Goal: Check status: Check status

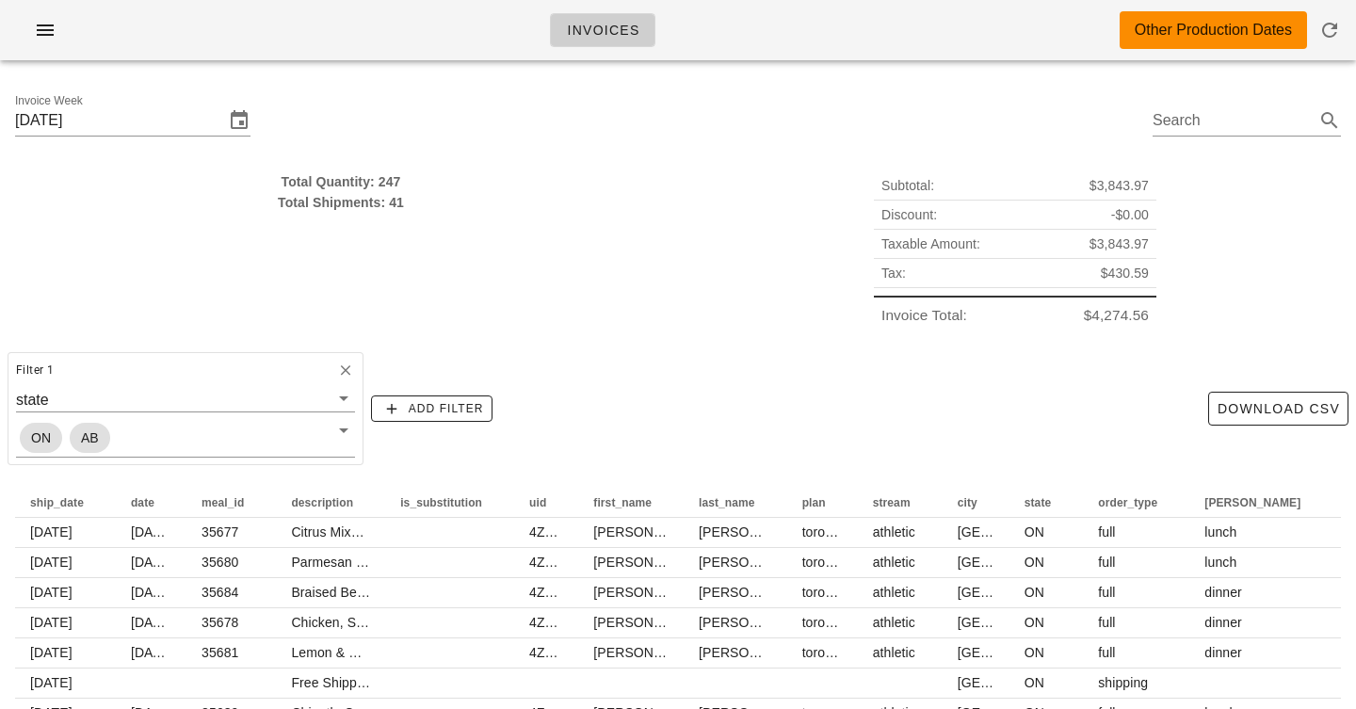
click at [712, 385] on div "Filter 1 state ON AB Add Filter Download CSV" at bounding box center [678, 409] width 1356 height 128
click at [55, 119] on input "[DATE]" at bounding box center [119, 121] width 209 height 30
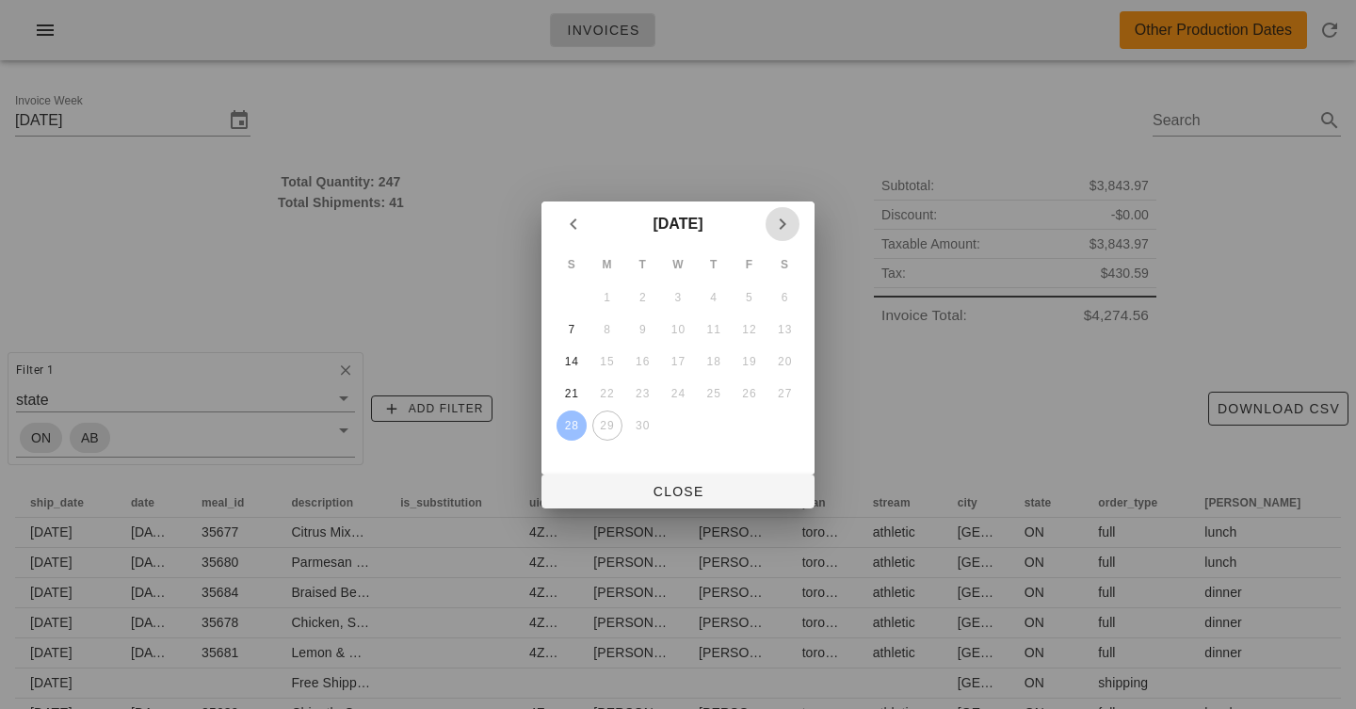
click at [787, 222] on icon "Next month" at bounding box center [782, 224] width 23 height 23
click at [567, 319] on button "5" at bounding box center [572, 330] width 30 height 30
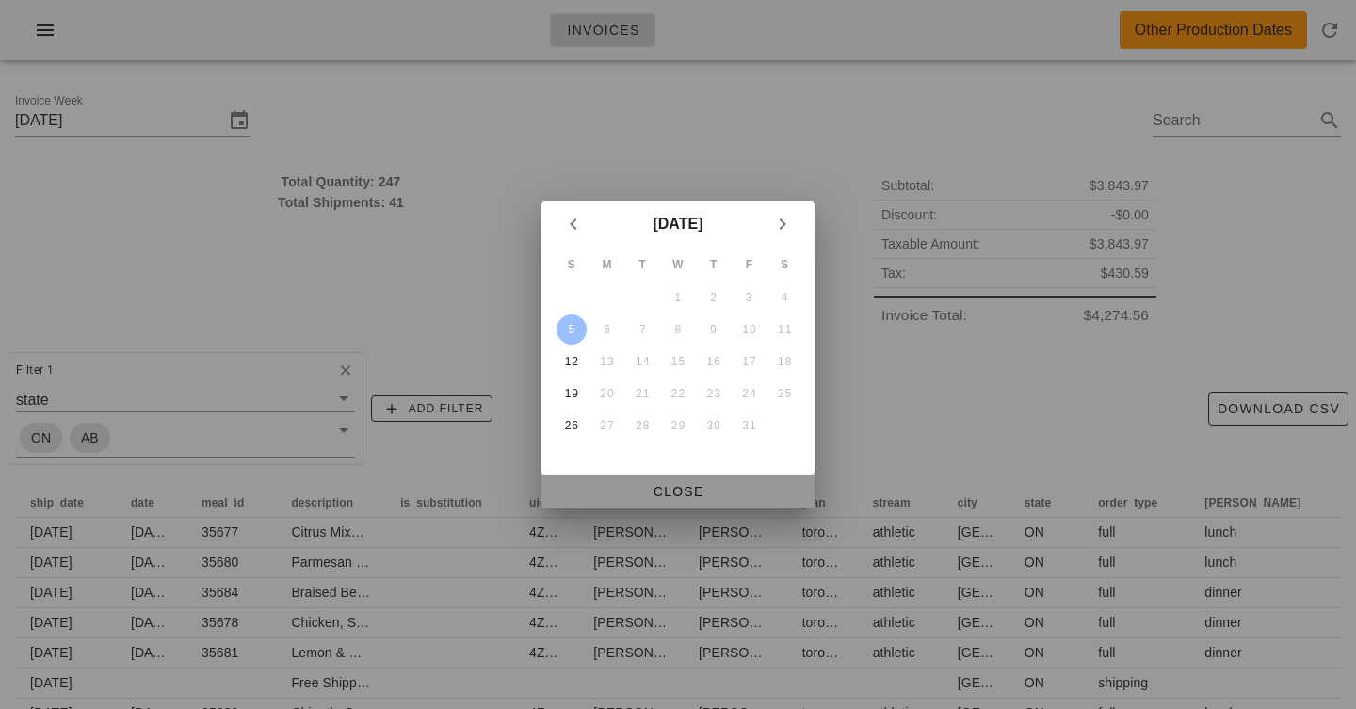
click at [674, 499] on span "Close" at bounding box center [678, 491] width 243 height 15
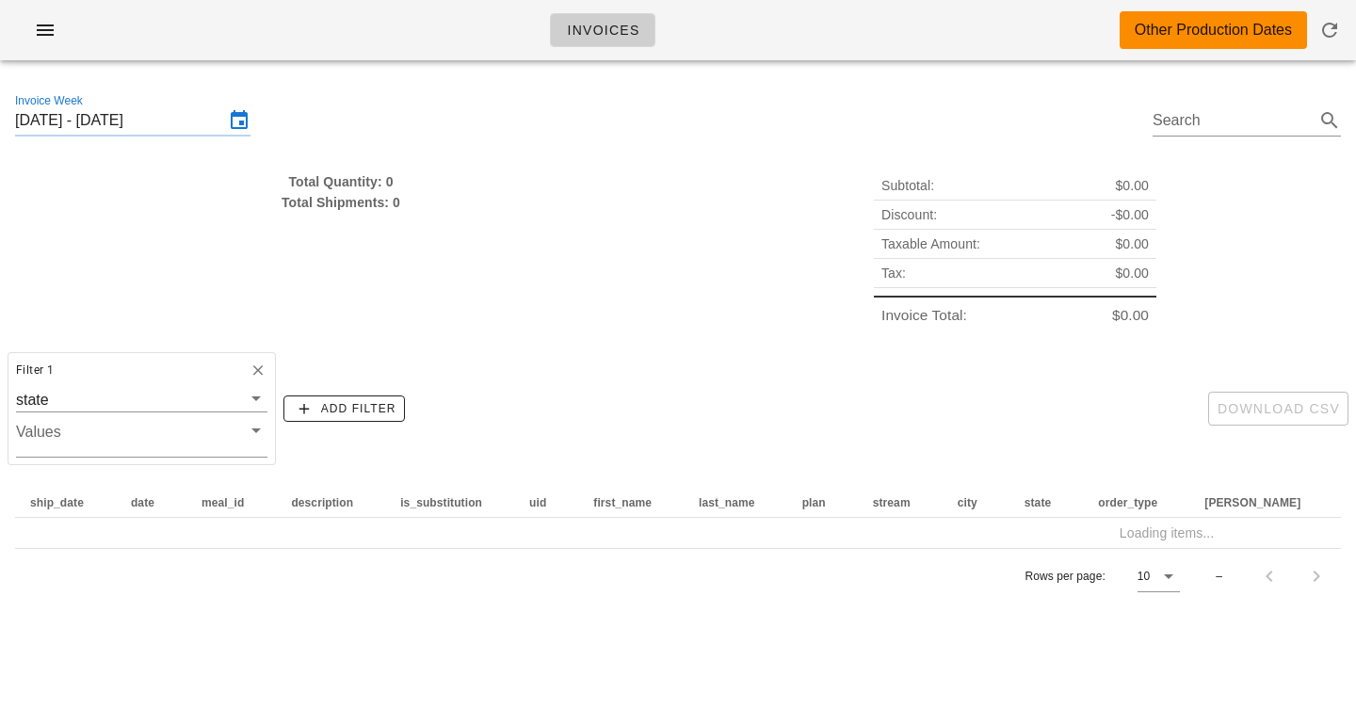
click at [510, 251] on div "Total Quantity: 0 Total Shipments: 0" at bounding box center [341, 250] width 674 height 181
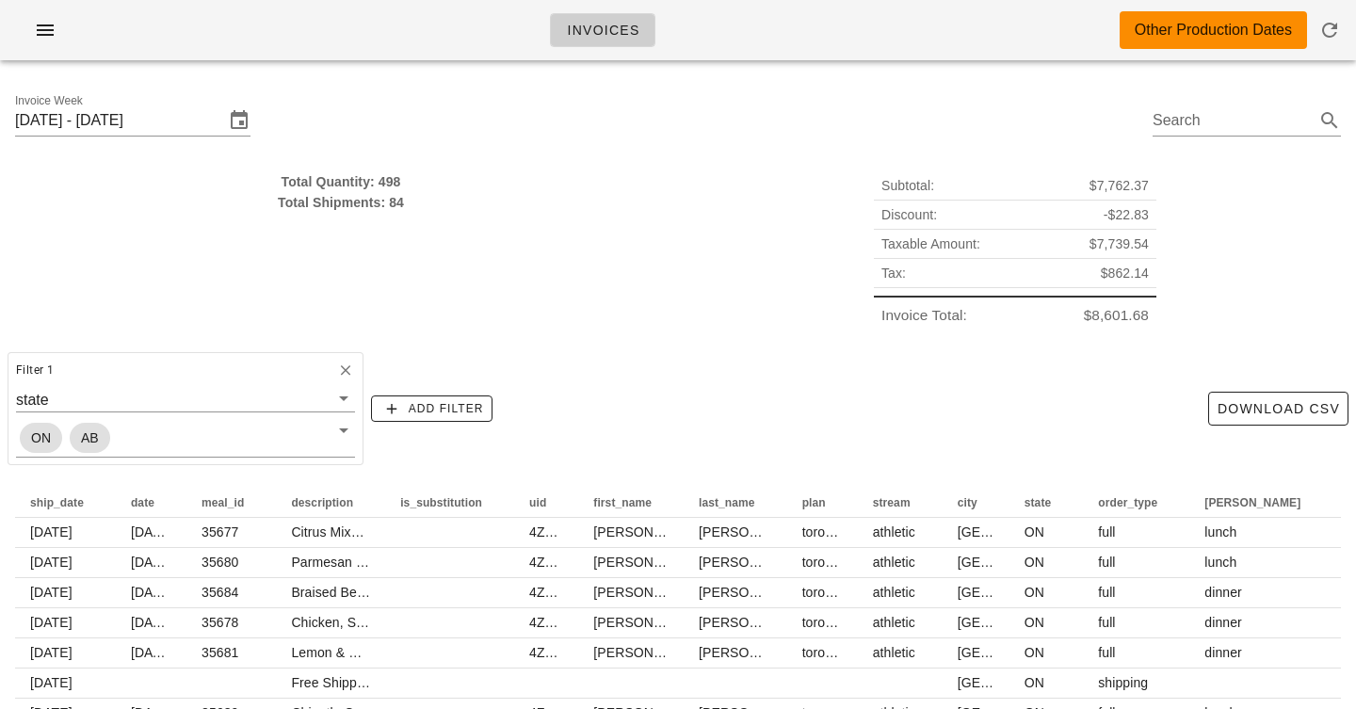
type input "[DATE]"
click at [495, 139] on div "Invoice Week [DATE] Search" at bounding box center [678, 123] width 1356 height 96
